Goal: Use online tool/utility: Utilize a website feature to perform a specific function

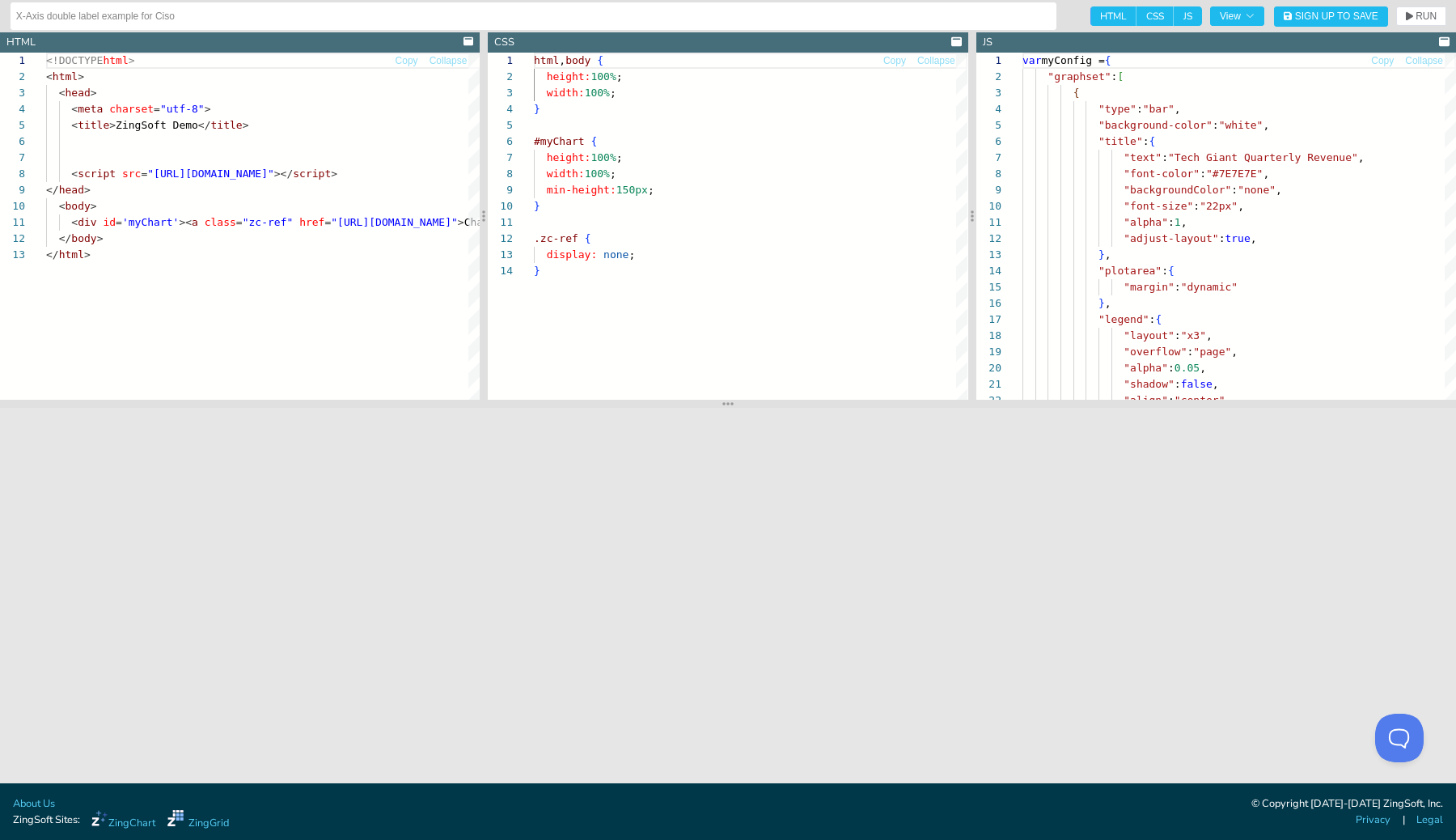
scroll to position [162, 0]
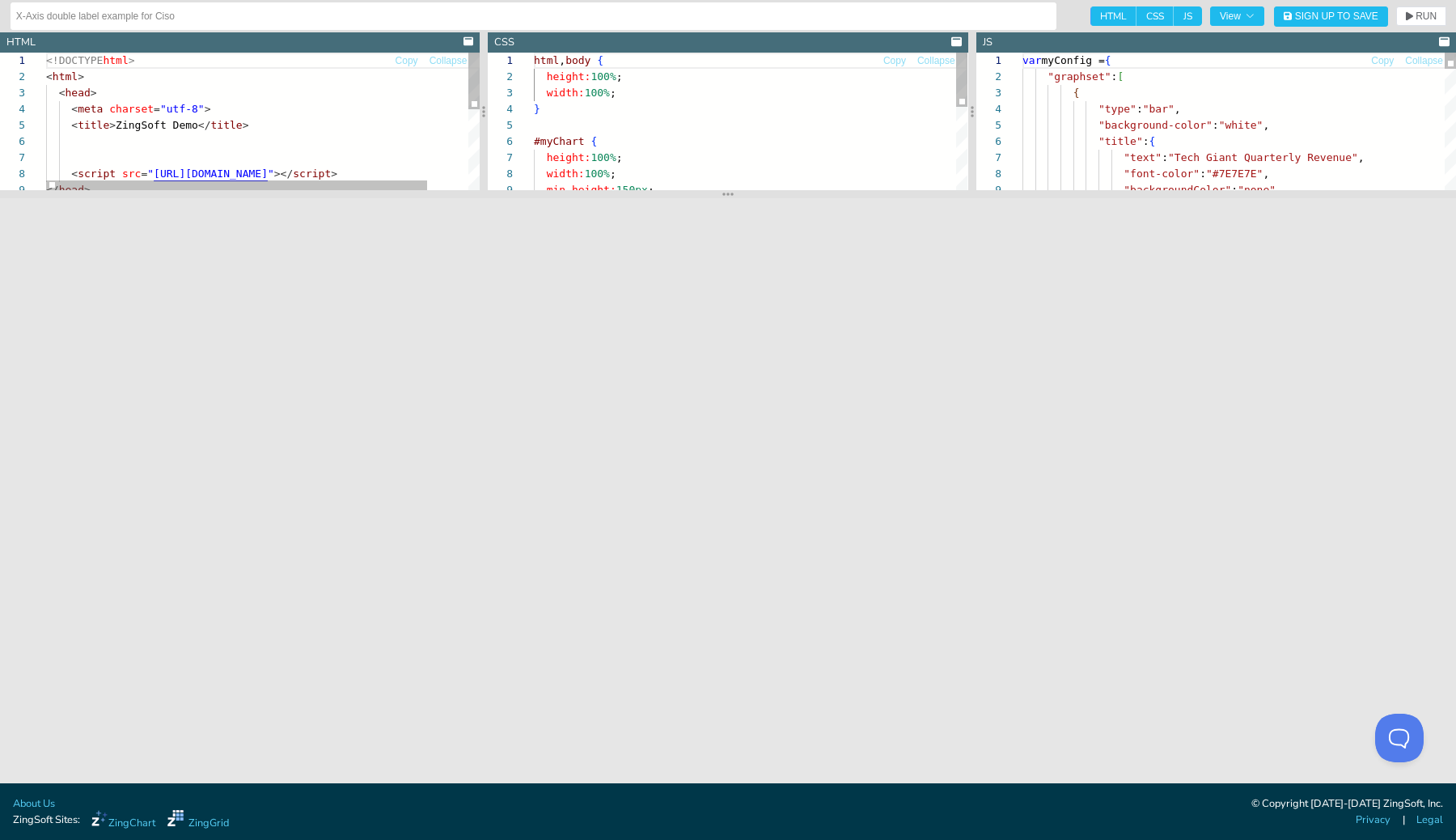
drag, startPoint x: 731, startPoint y: 400, endPoint x: 748, endPoint y: 190, distance: 210.7
click at [748, 190] on section at bounding box center [728, 194] width 1456 height 8
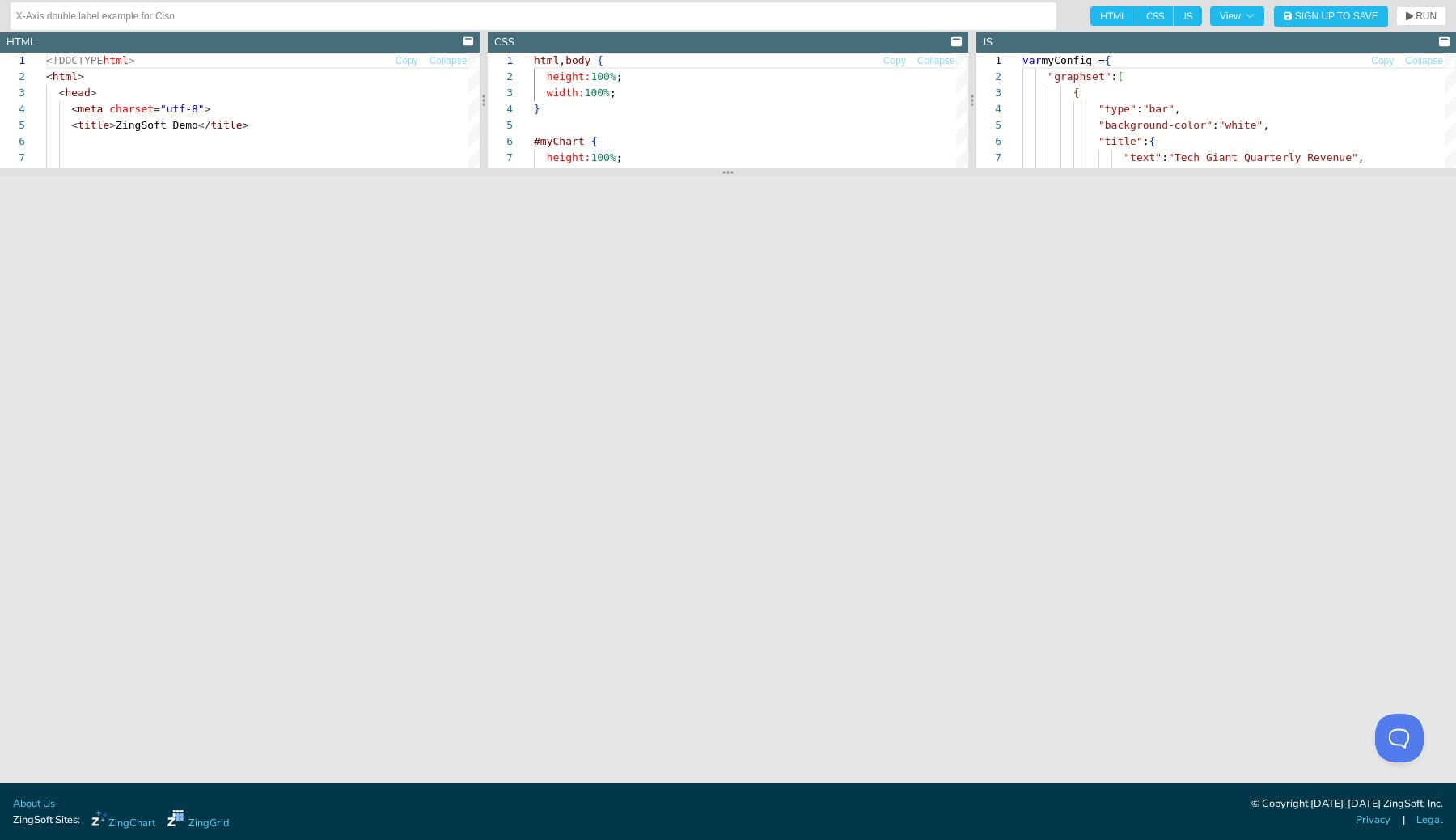
drag, startPoint x: 733, startPoint y: 192, endPoint x: 753, endPoint y: 170, distance: 29.7
click at [753, 170] on section at bounding box center [728, 172] width 1456 height 8
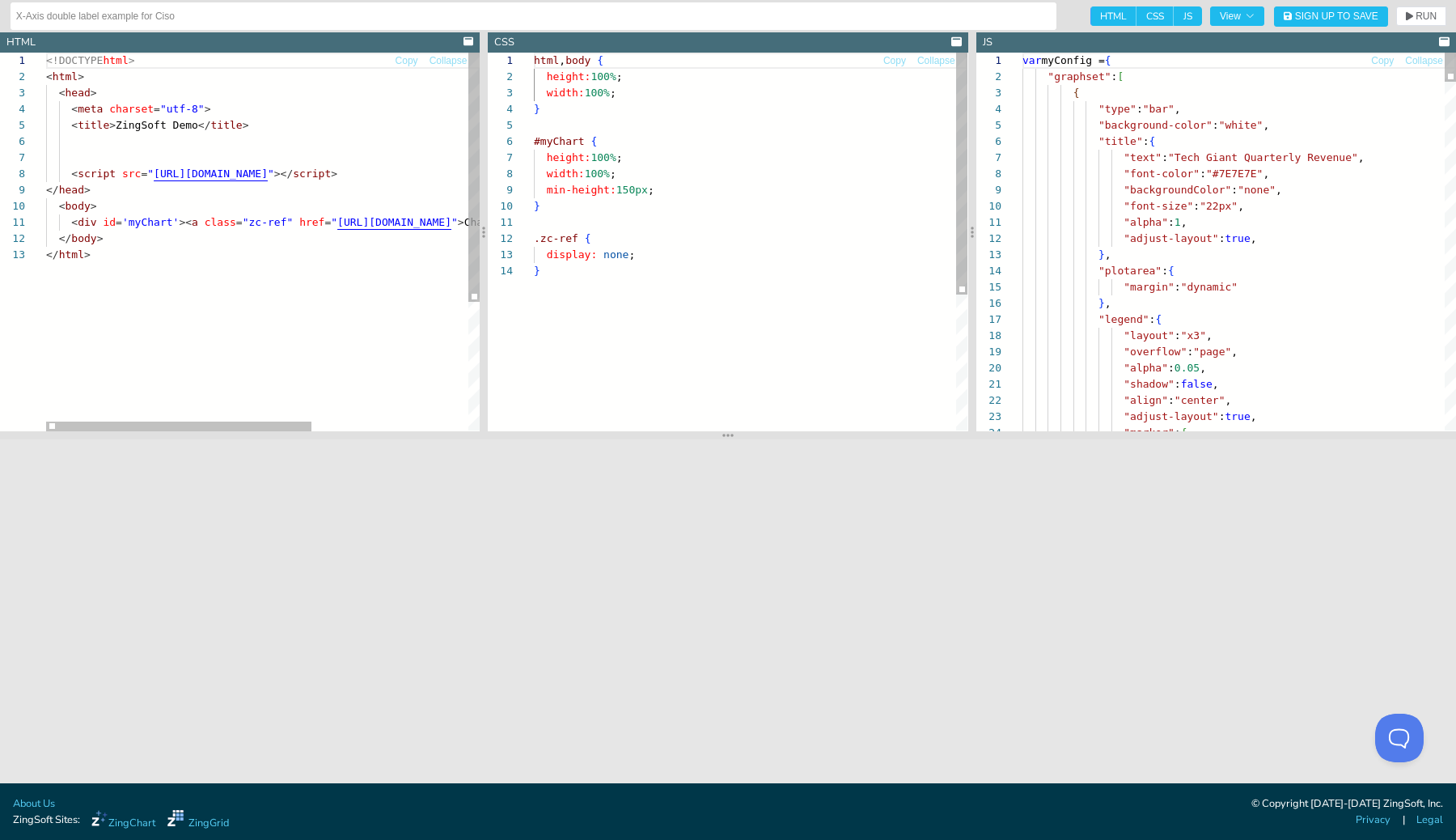
drag, startPoint x: 733, startPoint y: 171, endPoint x: 733, endPoint y: 435, distance: 264.0
click at [733, 435] on icon at bounding box center [728, 435] width 12 height 13
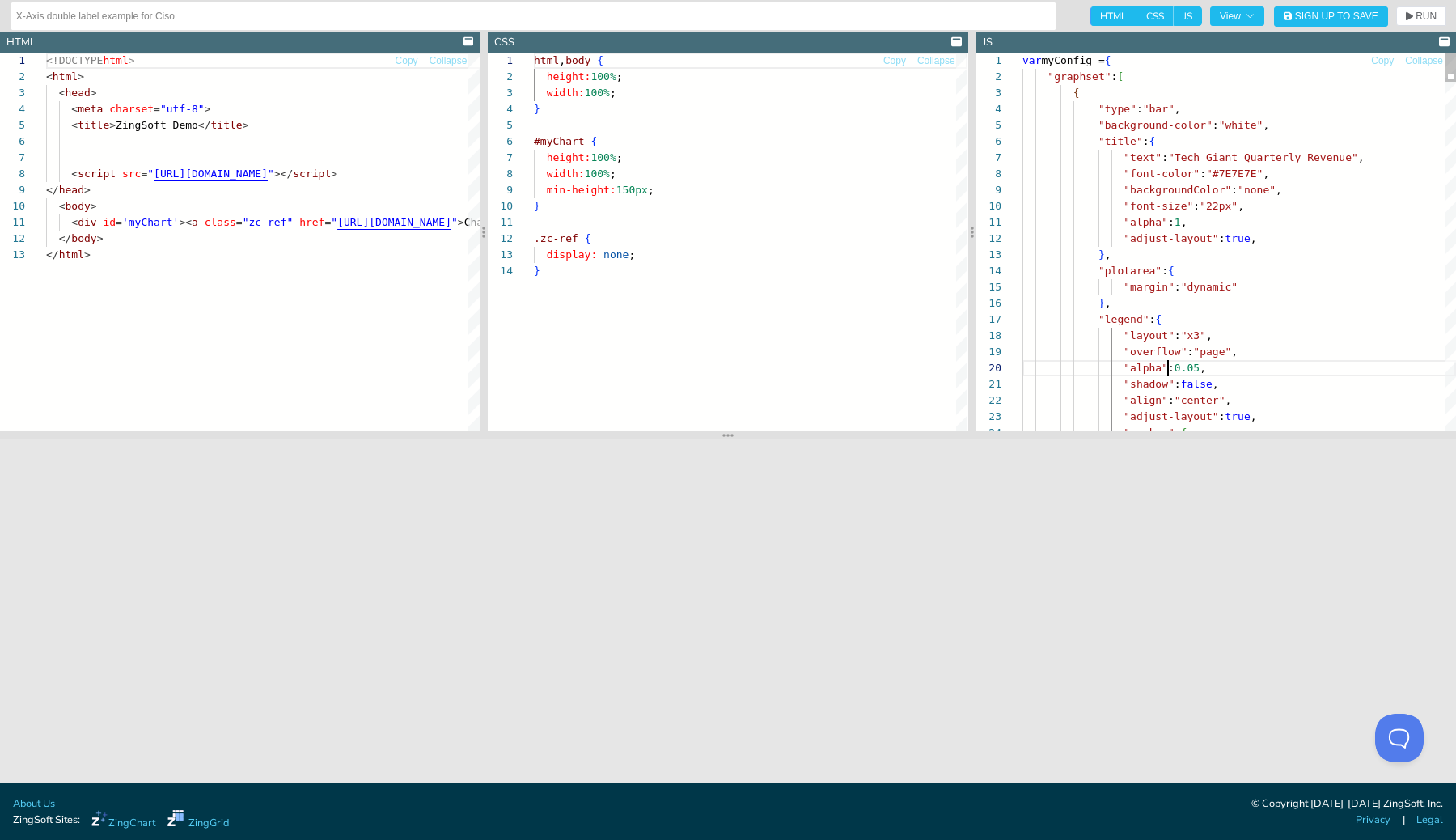
type textarea ""shadow": false, "align":"center", "adjust-layout":true, "marker": { "type": "c…"
type textarea "F"
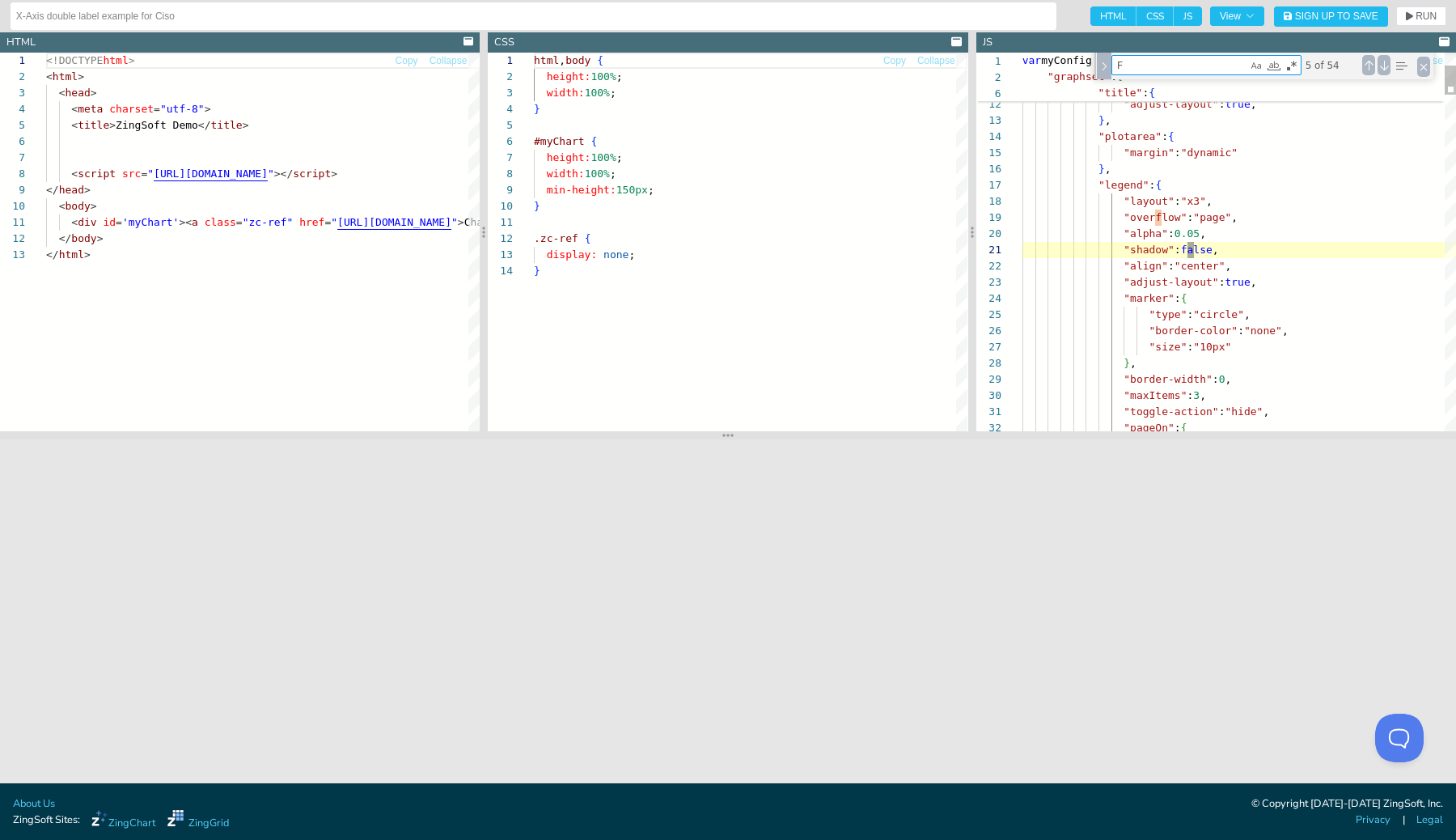
type textarea ""sequence": 0, "speed": 800, "delay": 800 } }, "scale-y": { "line-color": "#7E7…"
type textarea "Fo"
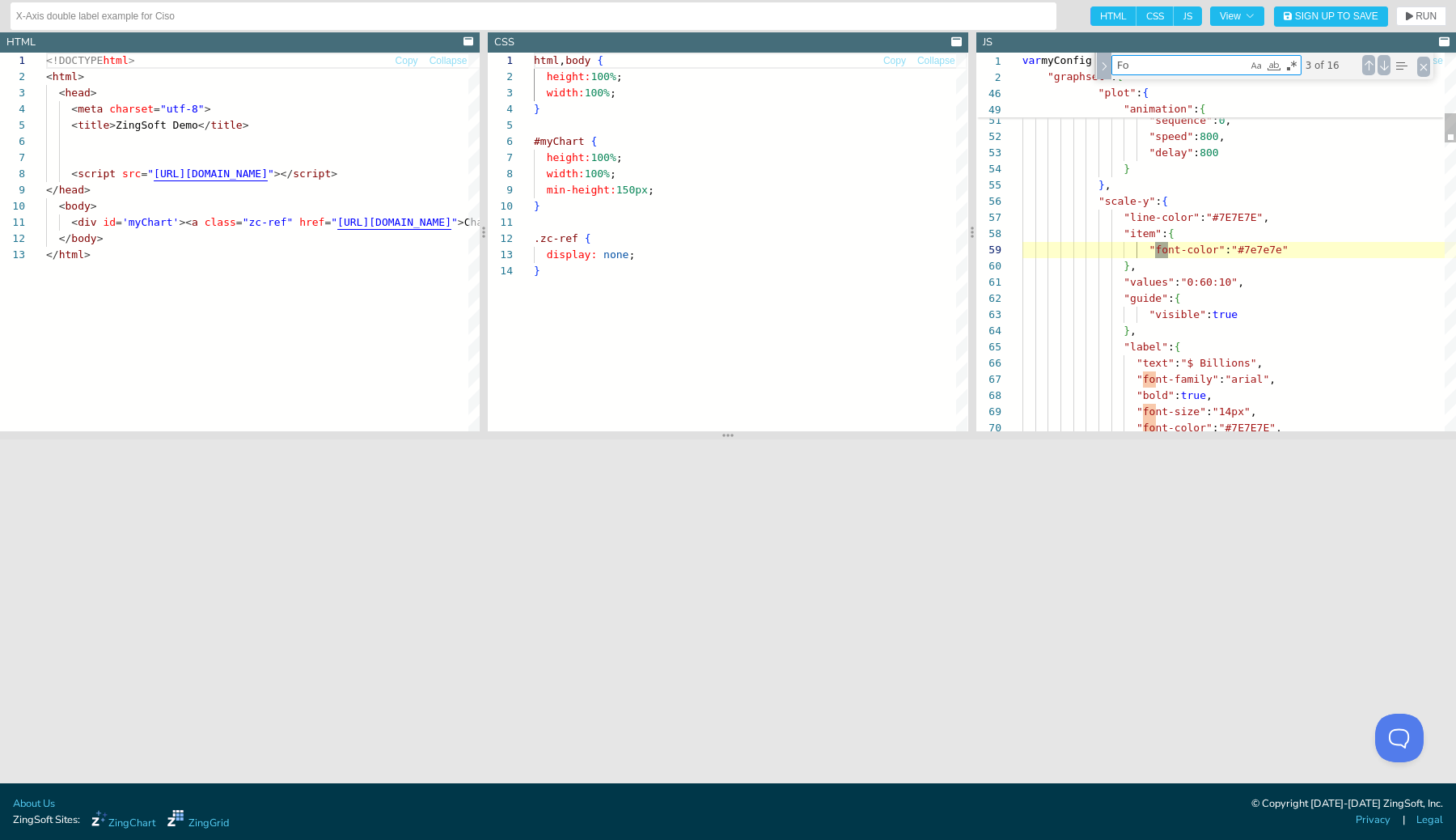
type textarea "} }, "scale-x-2":{ "itemsOverlap":true, "values":["Azzah's Test","Foo1","Bar1",…"
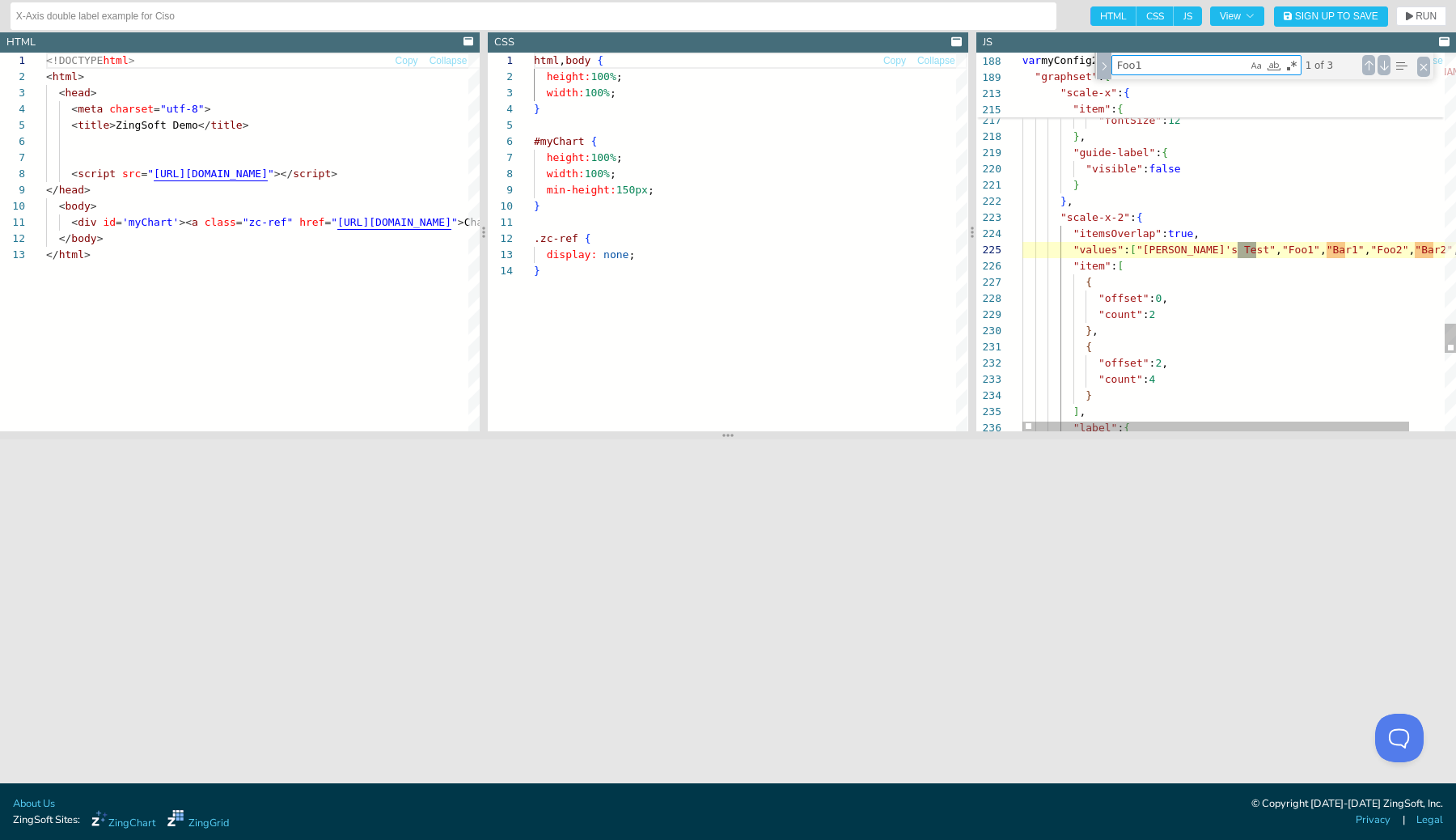
scroll to position [162, 241]
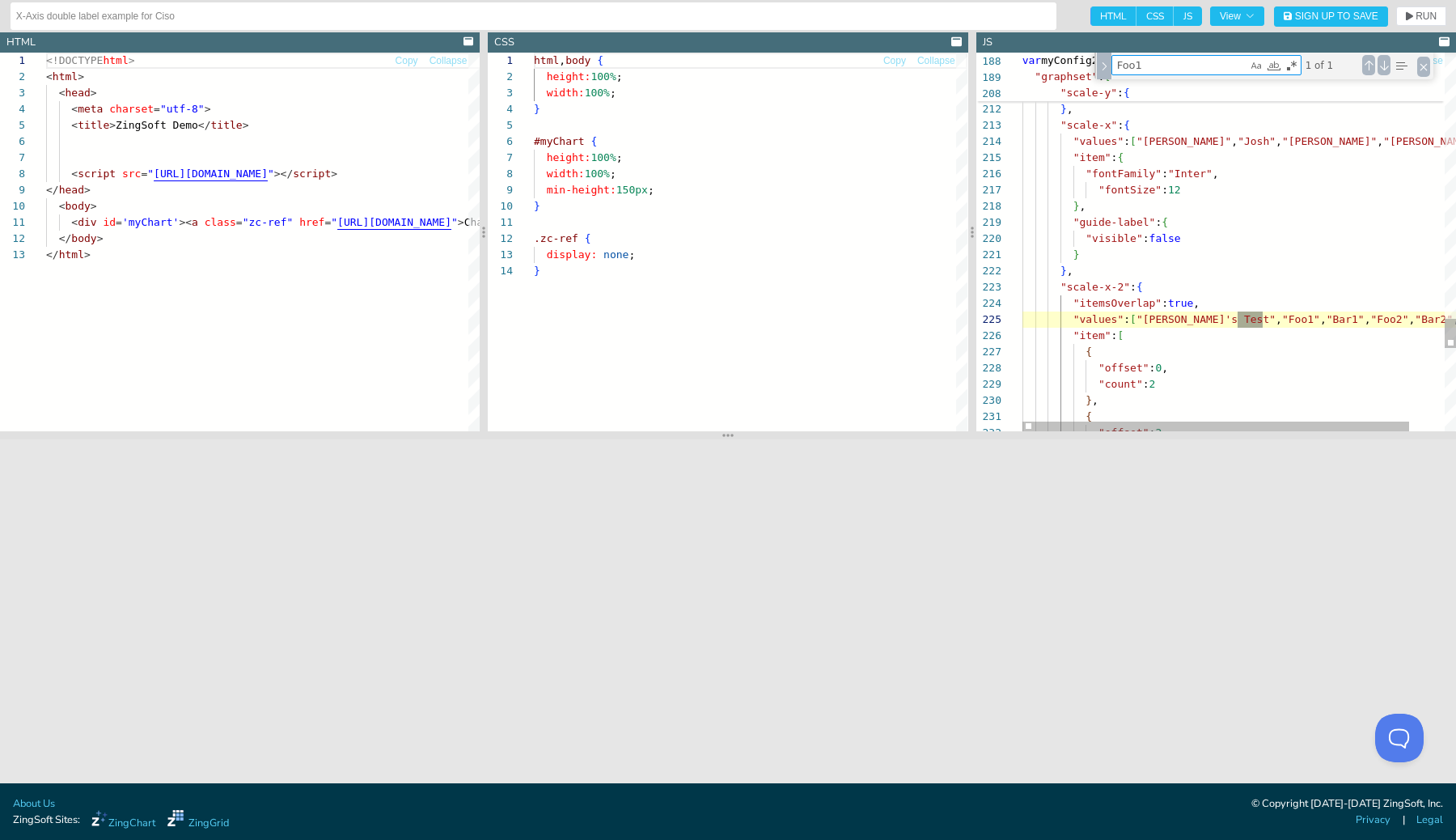
type textarea "Foo1"
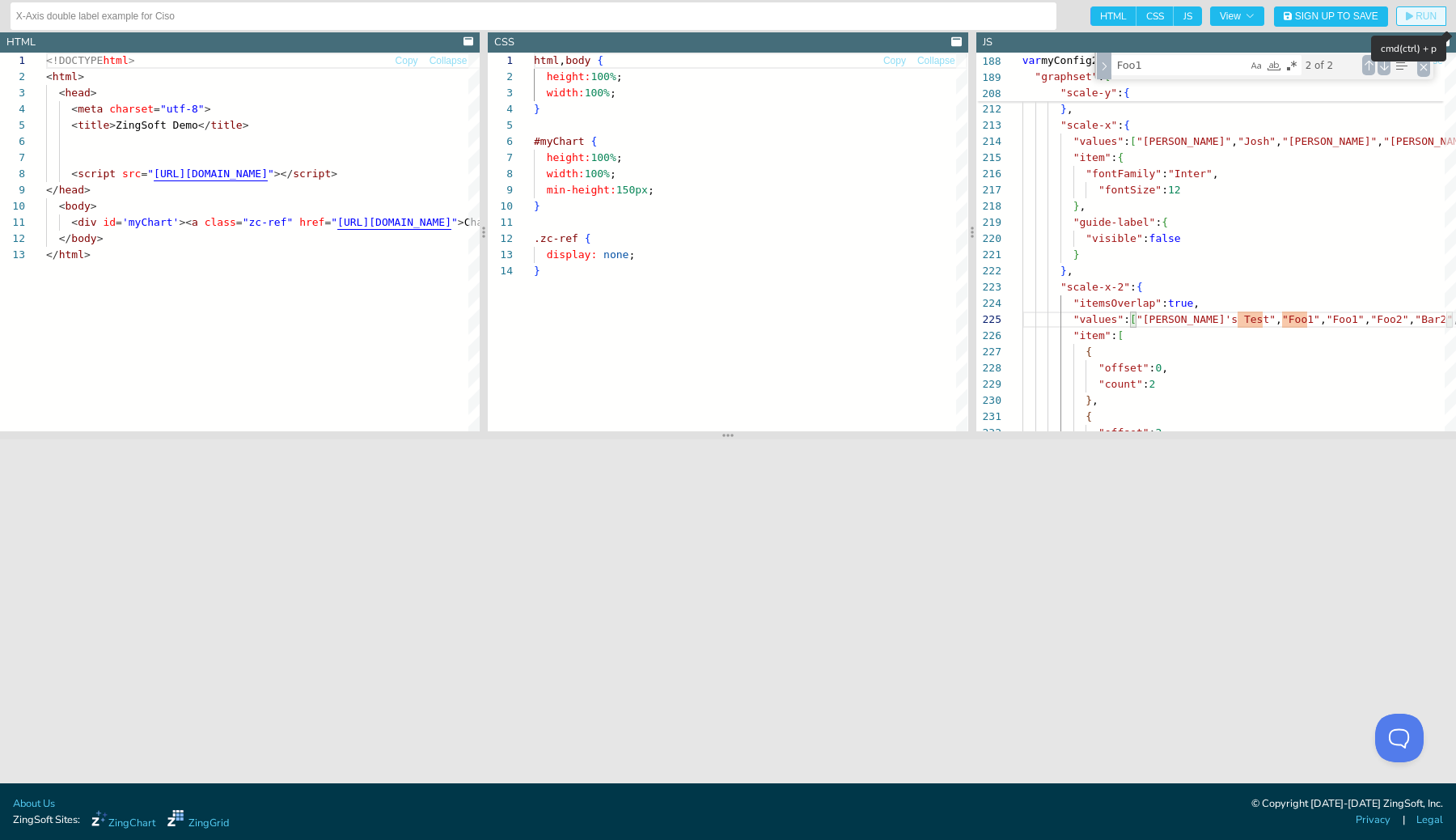
type textarea "} }, "scale-x-2":{ "itemsOverlap":true, "values":["Azzah's Test","Foo1","Foo1",…"
click at [1423, 20] on span "RUN" at bounding box center [1426, 17] width 21 height 10
